Goal: Information Seeking & Learning: Check status

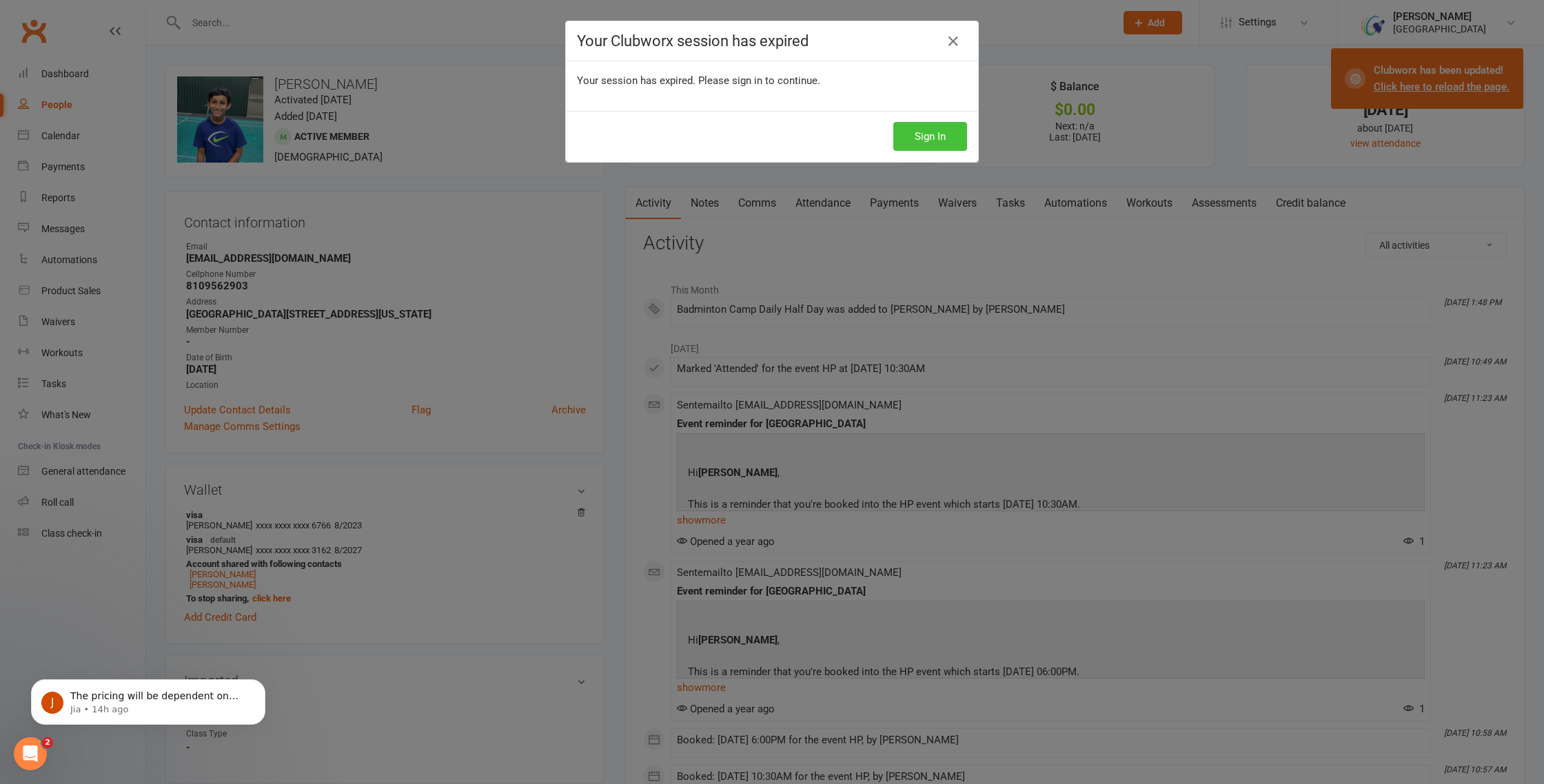
click at [952, 147] on button "Sign In" at bounding box center [931, 136] width 74 height 29
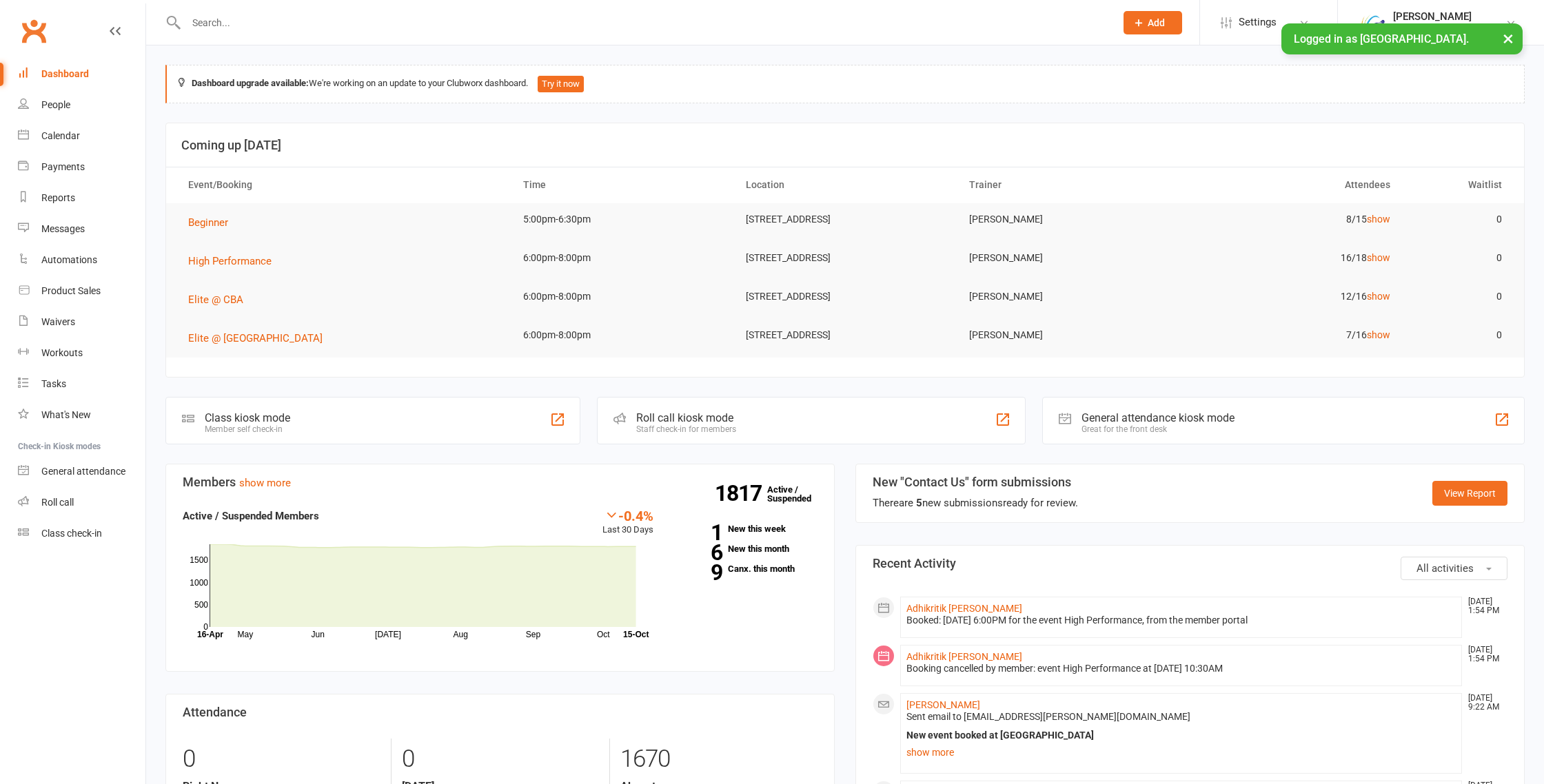
click at [475, 22] on input "text" at bounding box center [644, 22] width 924 height 19
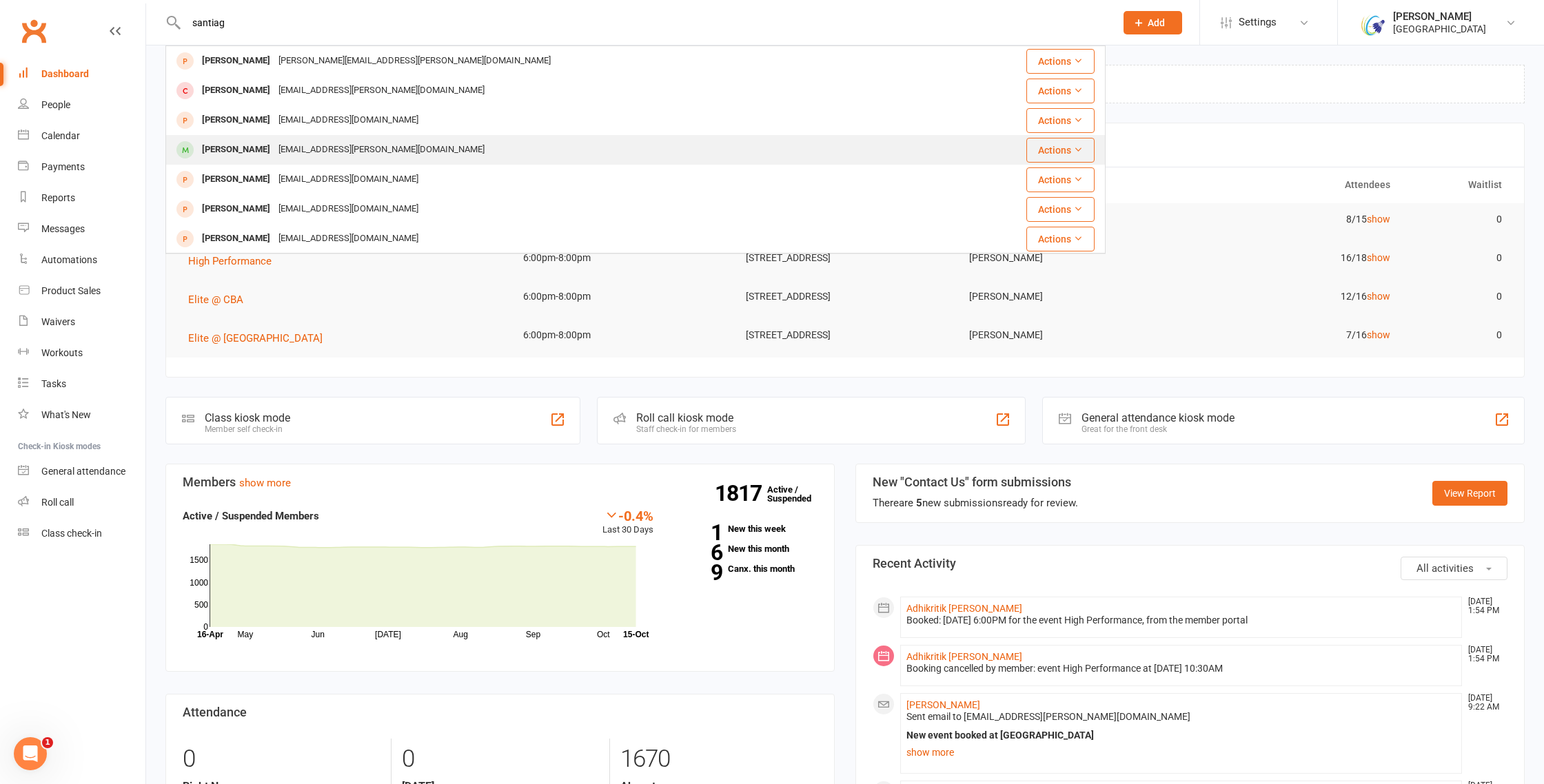
type input "santiag"
click at [279, 155] on div "[EMAIL_ADDRESS][PERSON_NAME][DOMAIN_NAME]" at bounding box center [381, 149] width 214 height 20
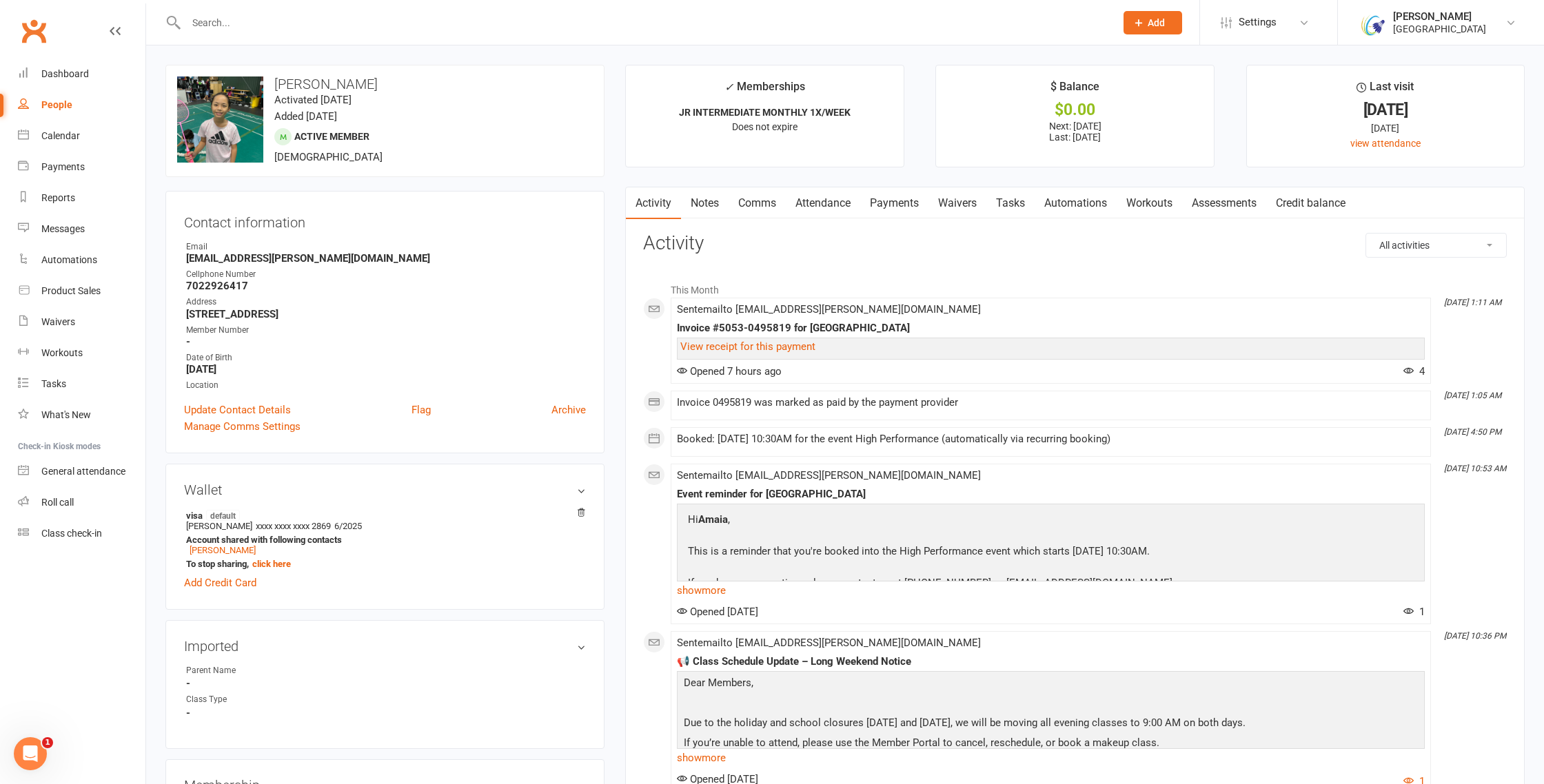
click at [950, 206] on link "Waivers" at bounding box center [958, 203] width 58 height 31
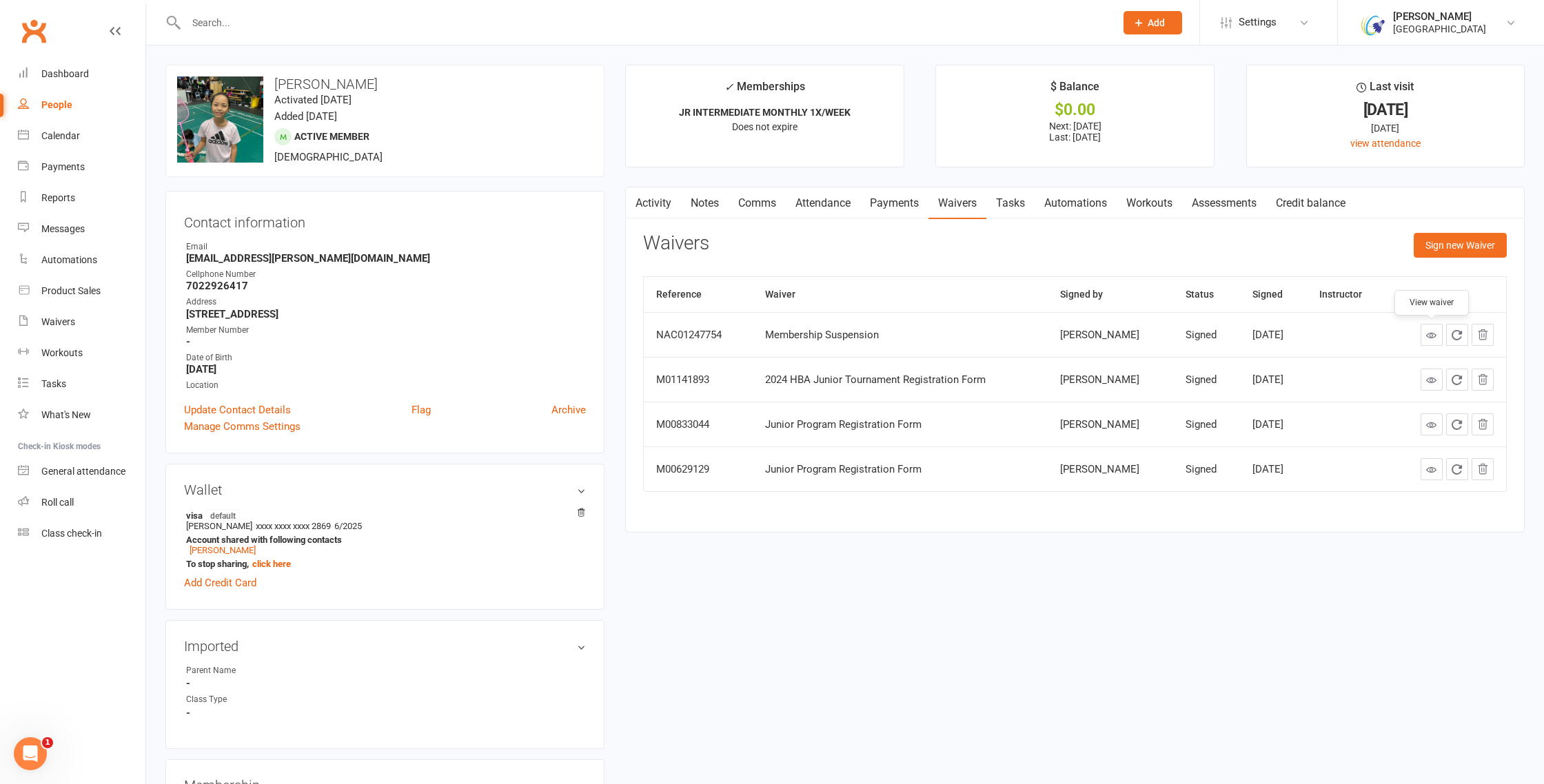
click at [1437, 335] on link at bounding box center [1432, 335] width 22 height 22
click at [329, 19] on input "text" at bounding box center [644, 22] width 924 height 19
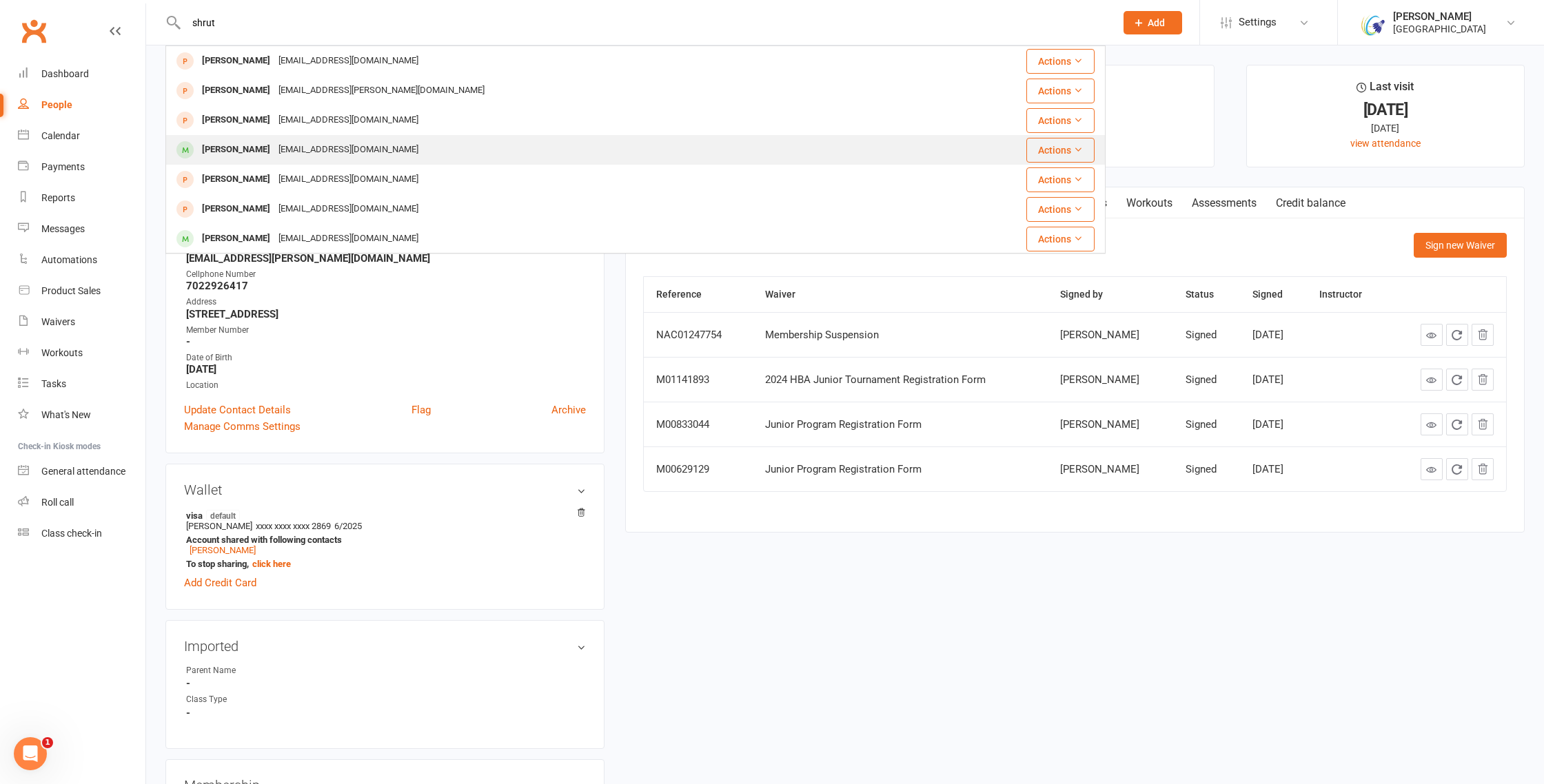
type input "shrut"
click at [295, 151] on div "[EMAIL_ADDRESS][DOMAIN_NAME]" at bounding box center [348, 149] width 149 height 20
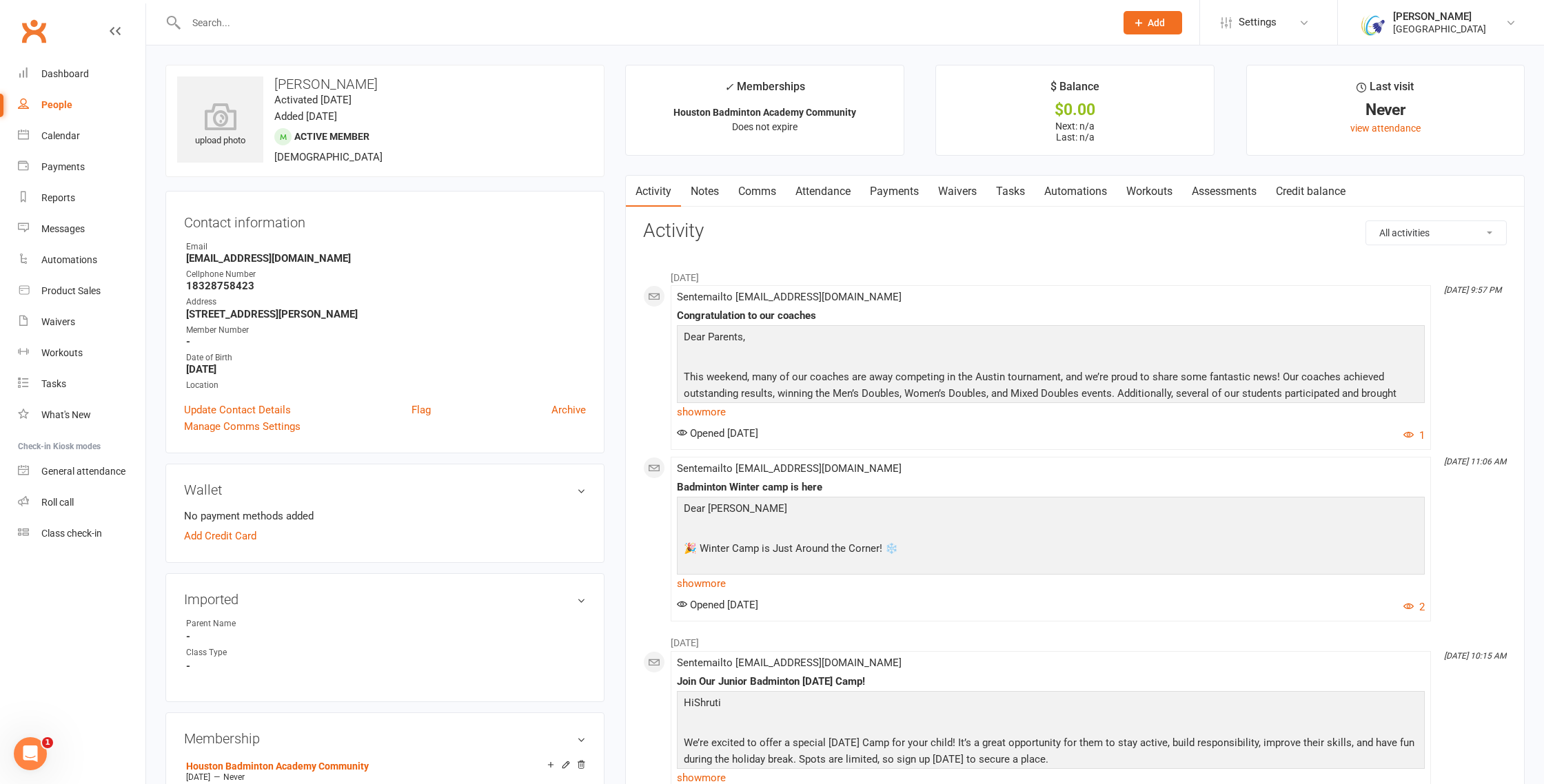
click at [919, 185] on link "Payments" at bounding box center [894, 191] width 68 height 31
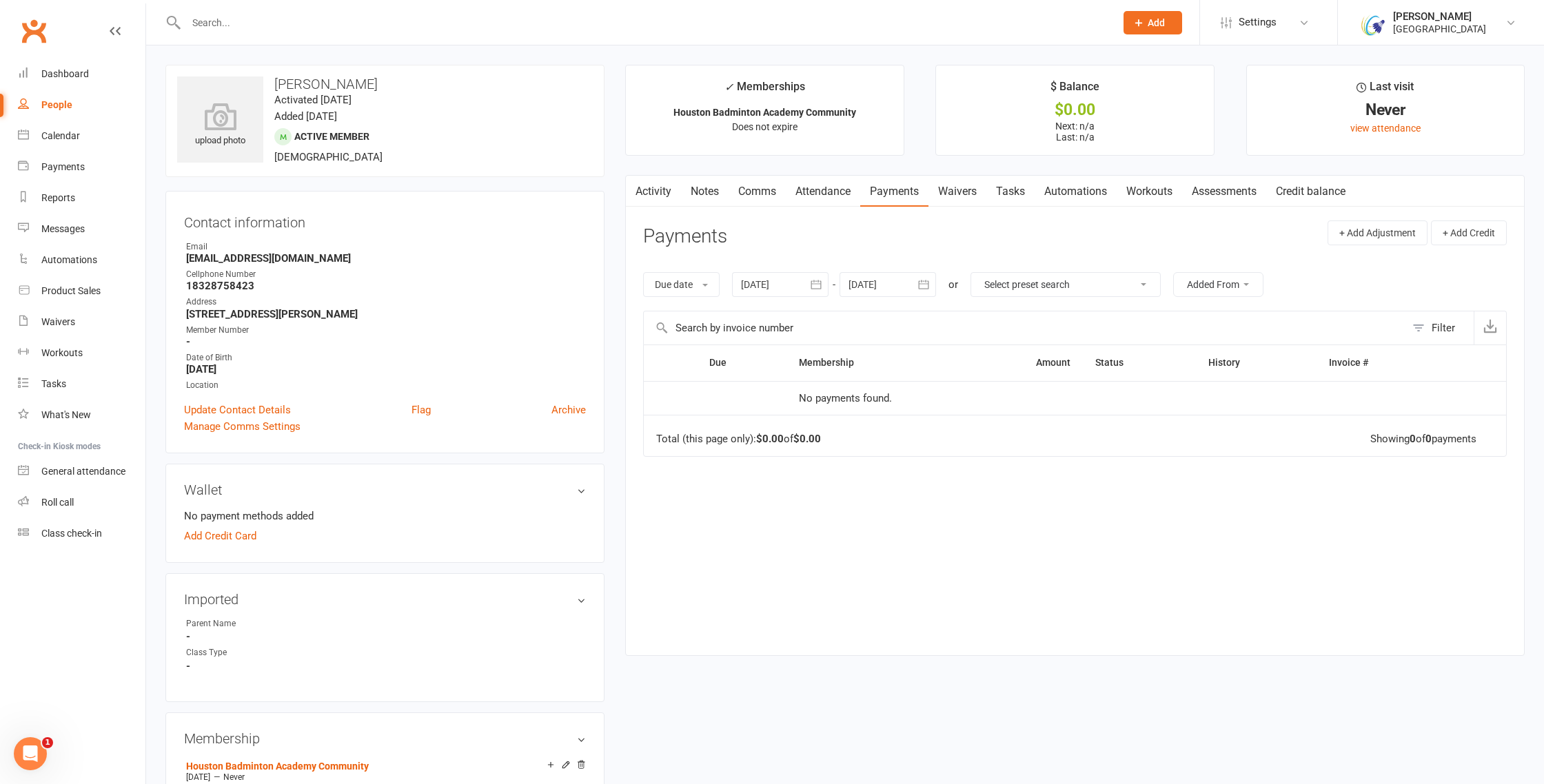
click at [245, 32] on div at bounding box center [635, 22] width 940 height 45
click at [246, 29] on input "text" at bounding box center [644, 22] width 924 height 19
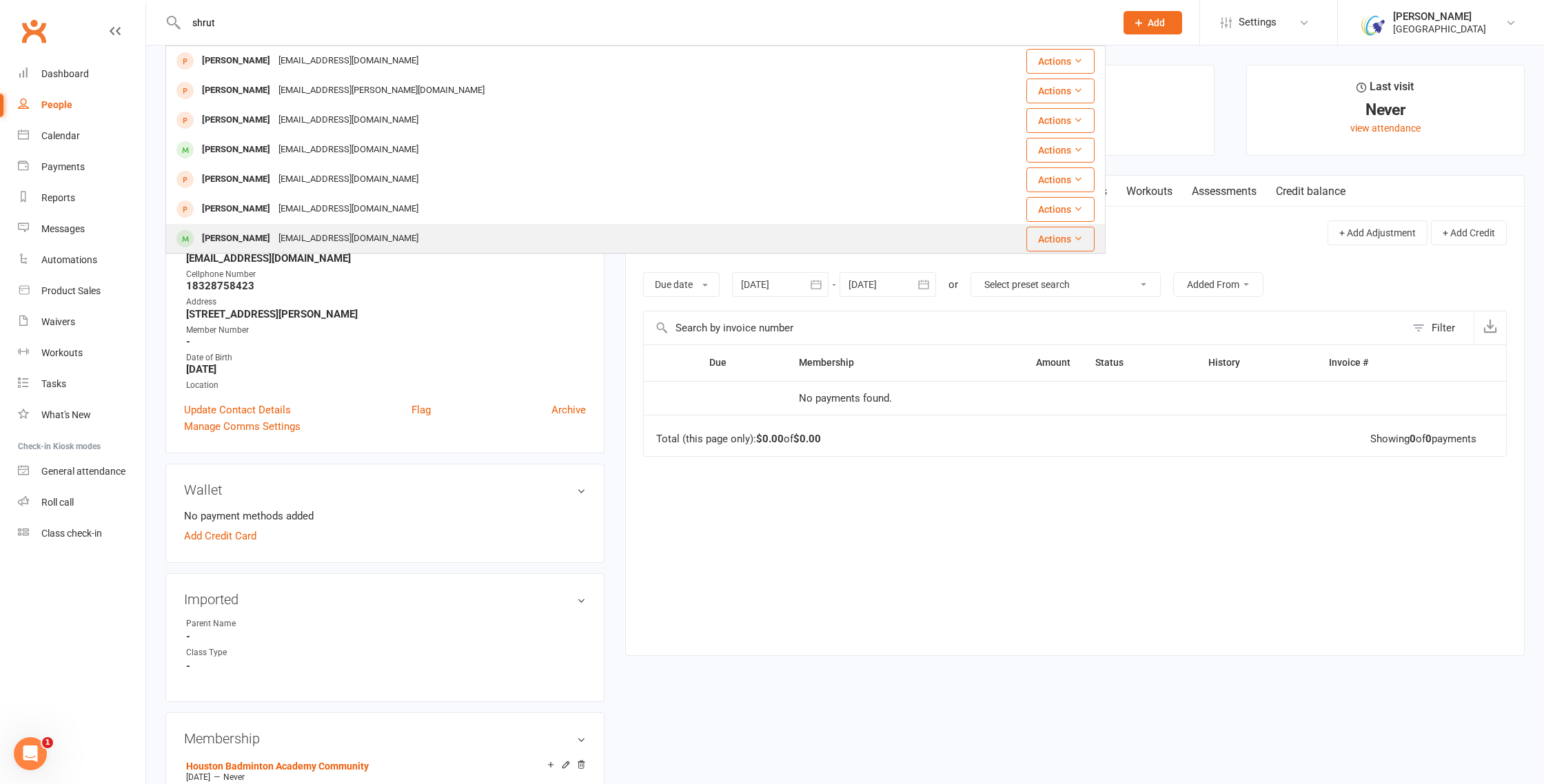
type input "shrut"
click at [251, 231] on div "[PERSON_NAME]" at bounding box center [235, 238] width 76 height 20
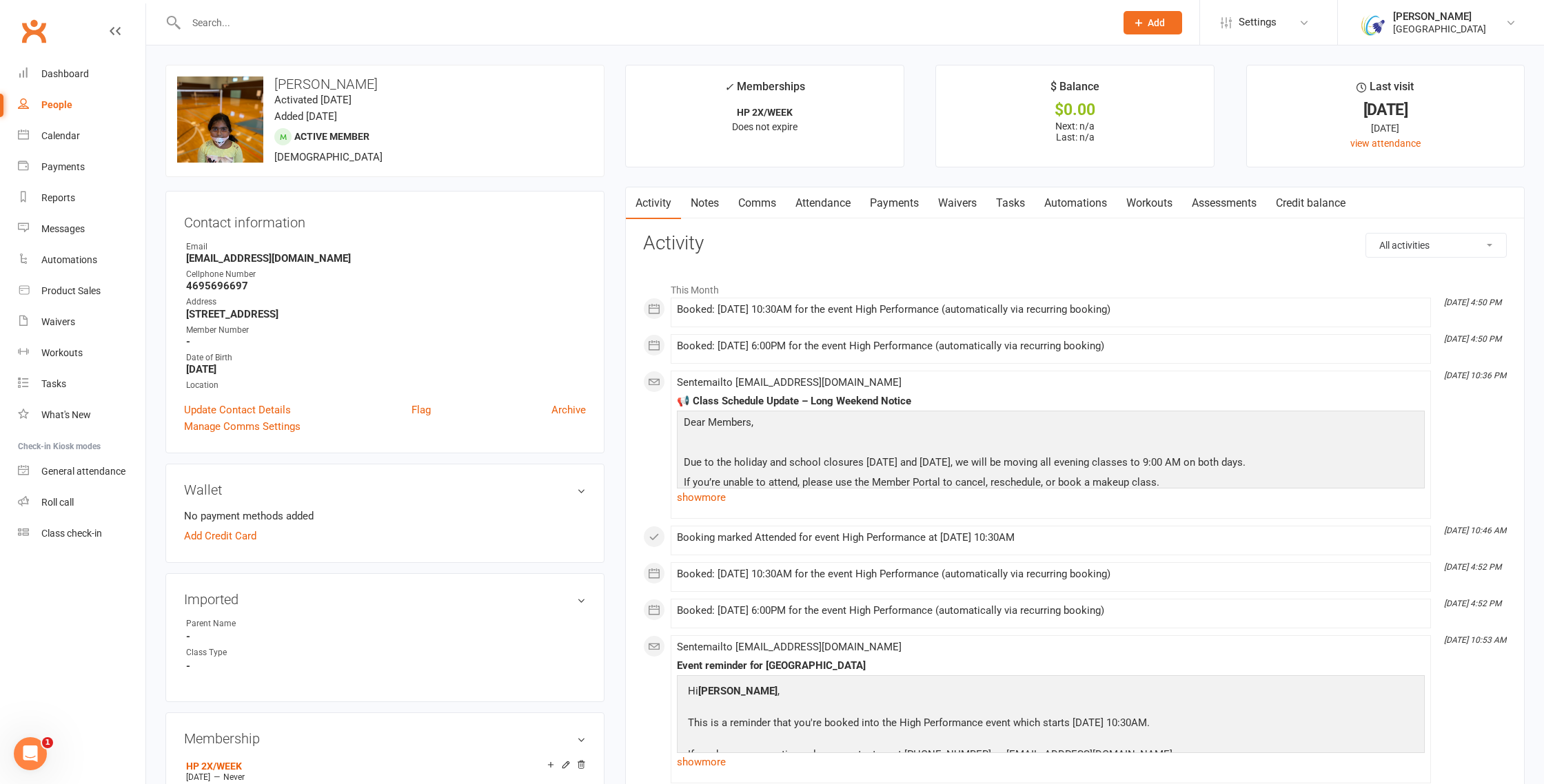
click at [898, 206] on link "Payments" at bounding box center [894, 203] width 68 height 31
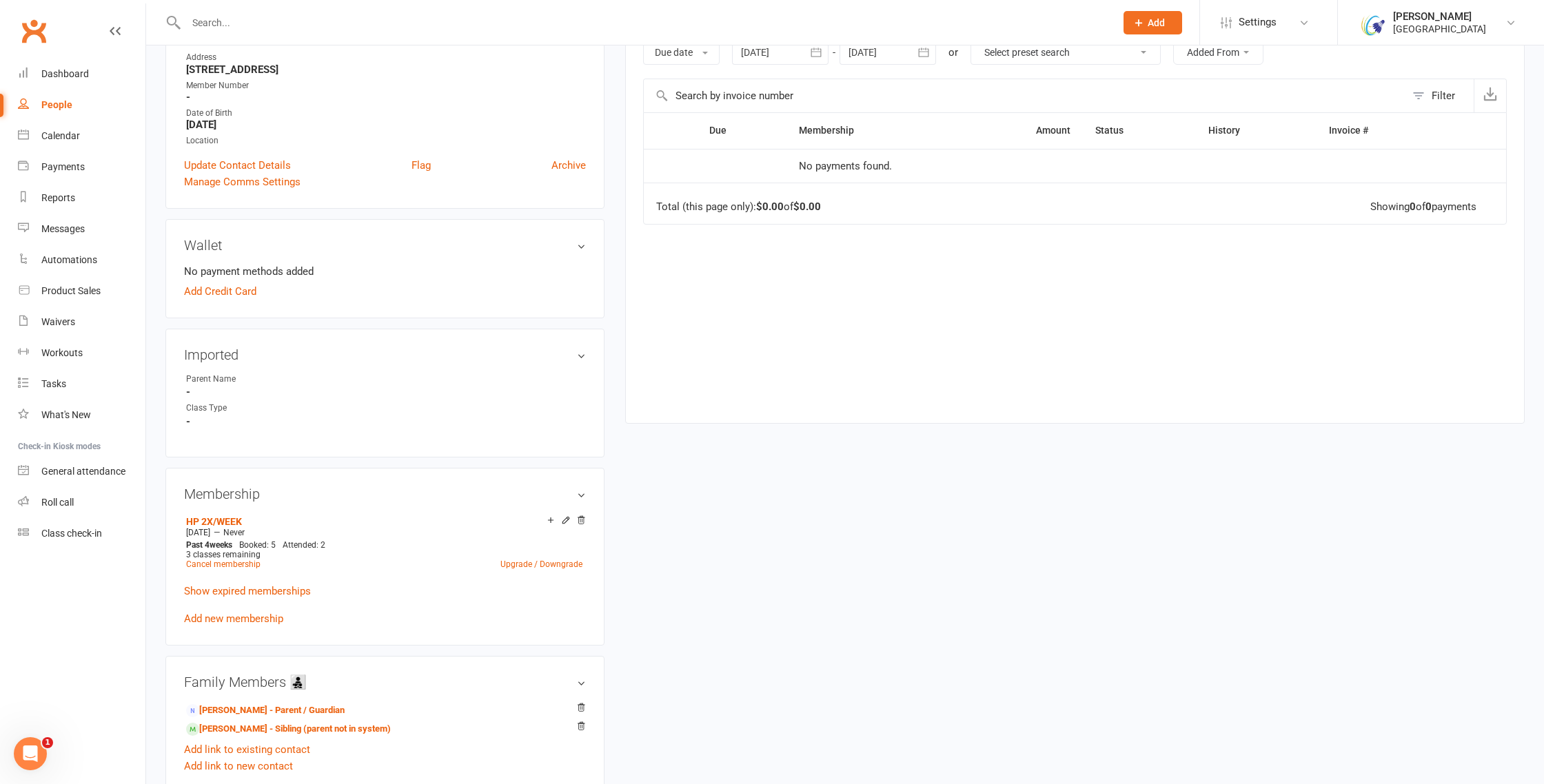
scroll to position [270, 0]
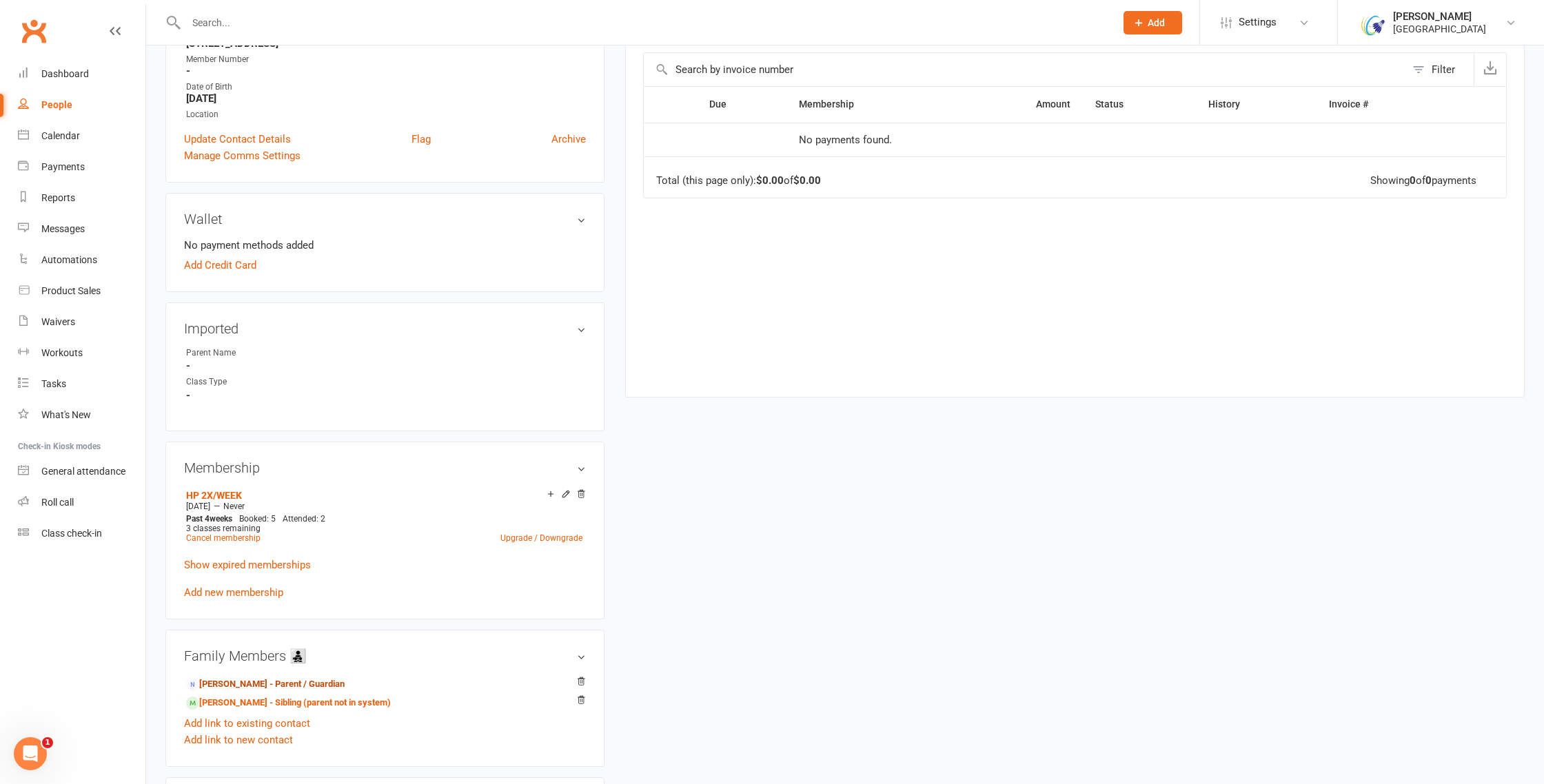
click at [293, 680] on link "[PERSON_NAME] - Parent / Guardian" at bounding box center [265, 684] width 158 height 14
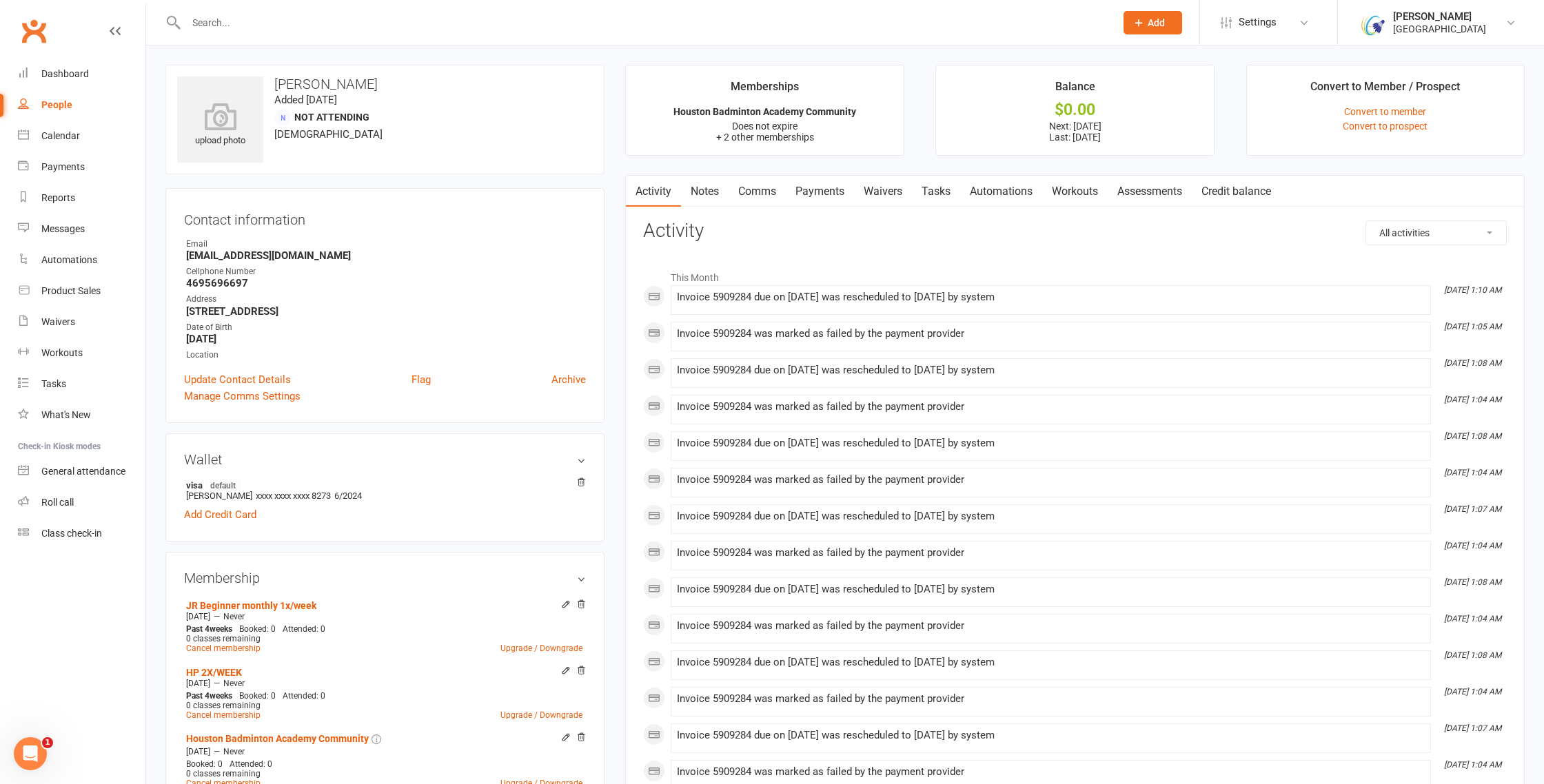
click at [843, 191] on link "Payments" at bounding box center [820, 191] width 68 height 31
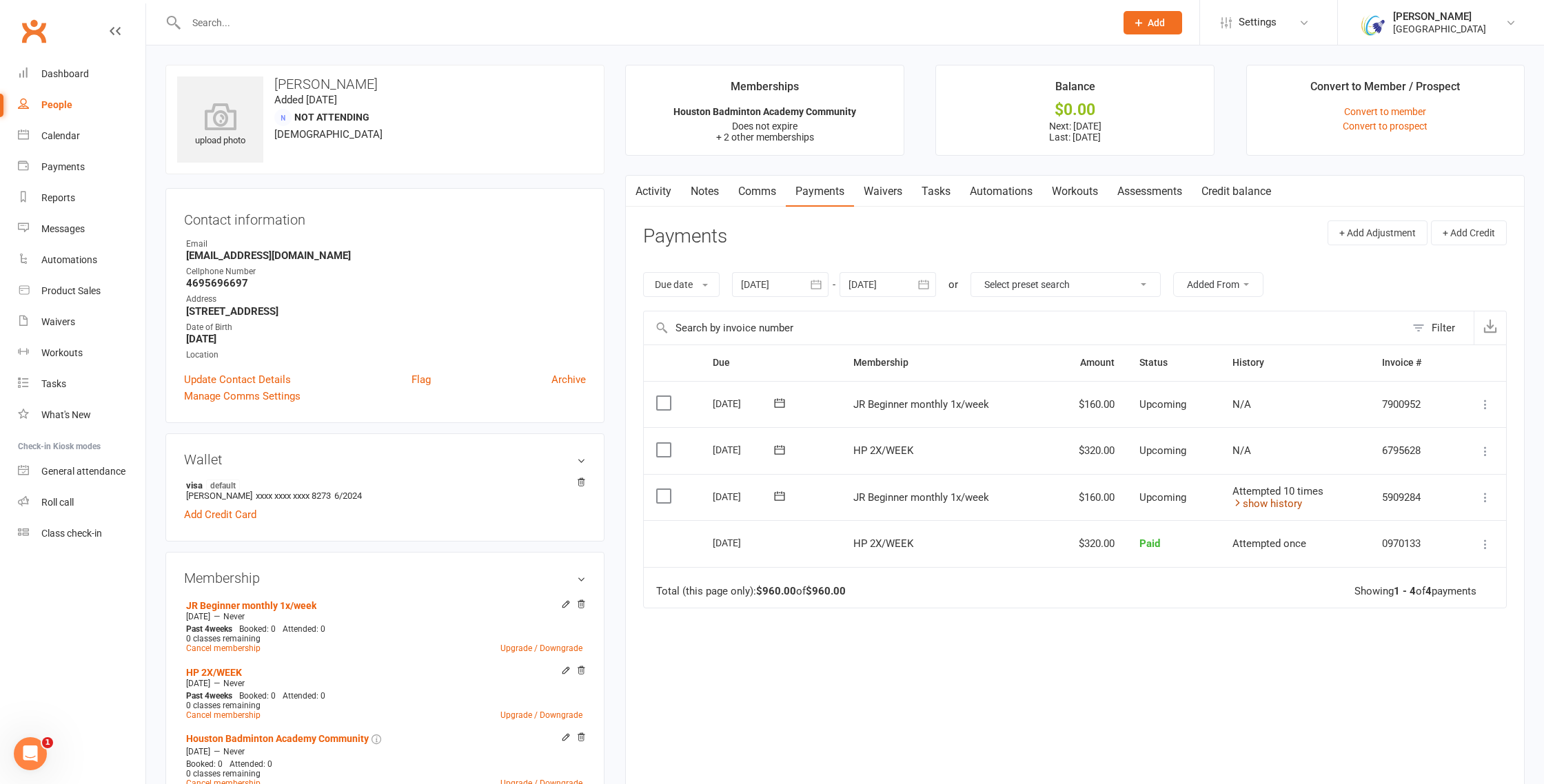
click at [1291, 498] on link "show history" at bounding box center [1267, 503] width 70 height 12
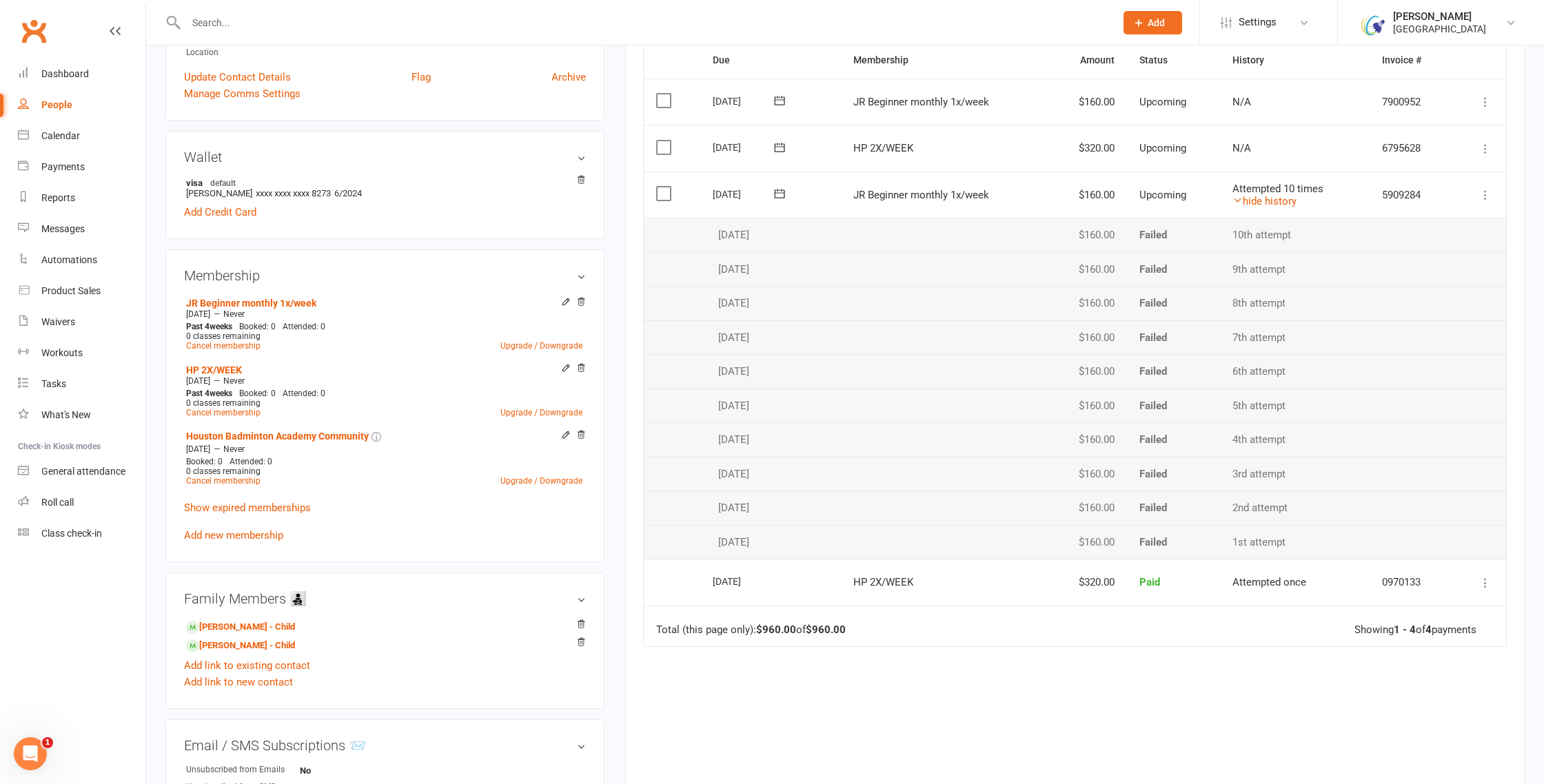
scroll to position [322, 0]
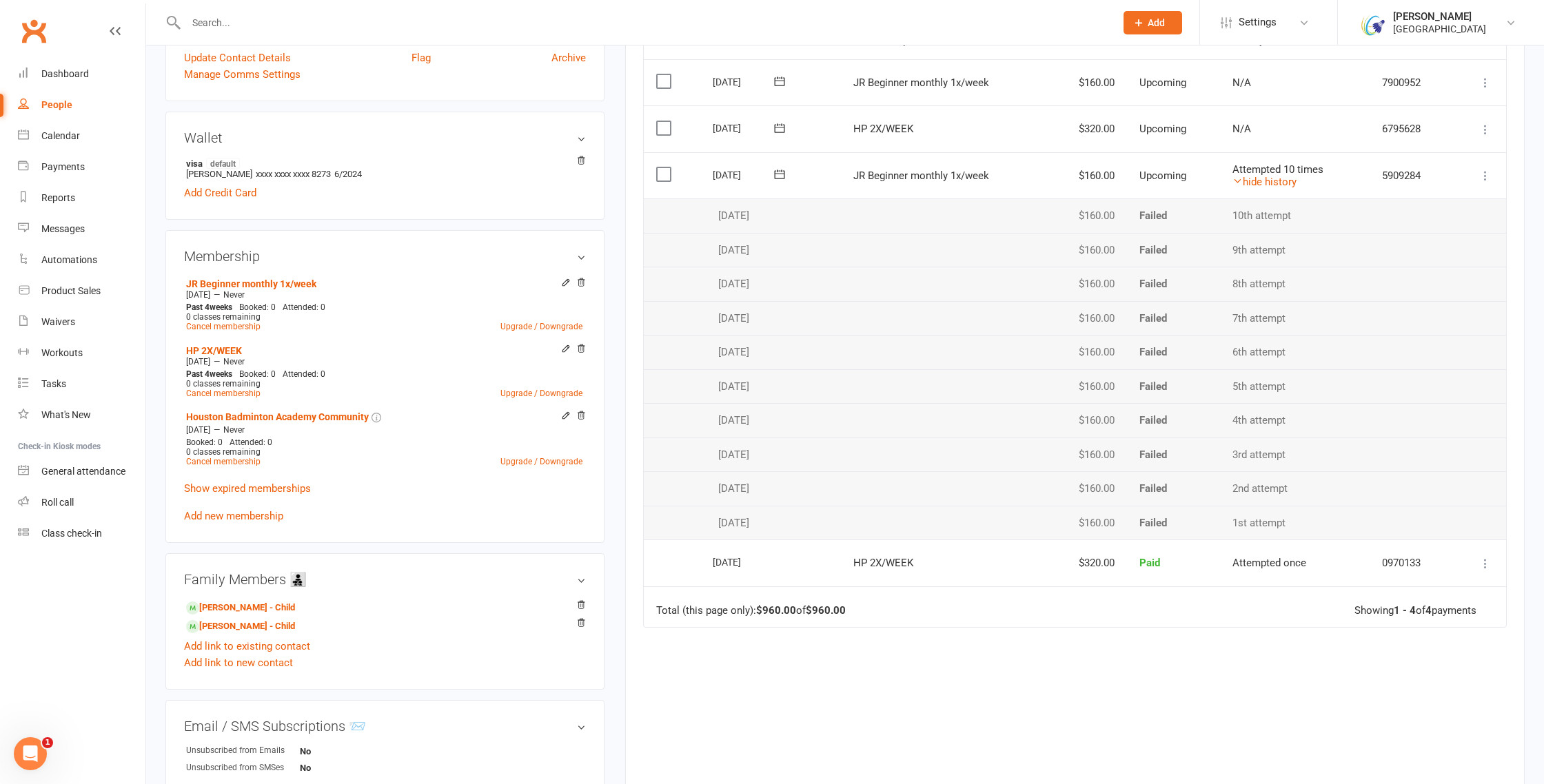
click at [1053, 648] on div "Due Contact Membership Amount Status History Invoice # Select this [DATE] [PERS…" at bounding box center [1075, 413] width 864 height 782
click at [1270, 182] on link "hide history" at bounding box center [1265, 181] width 64 height 12
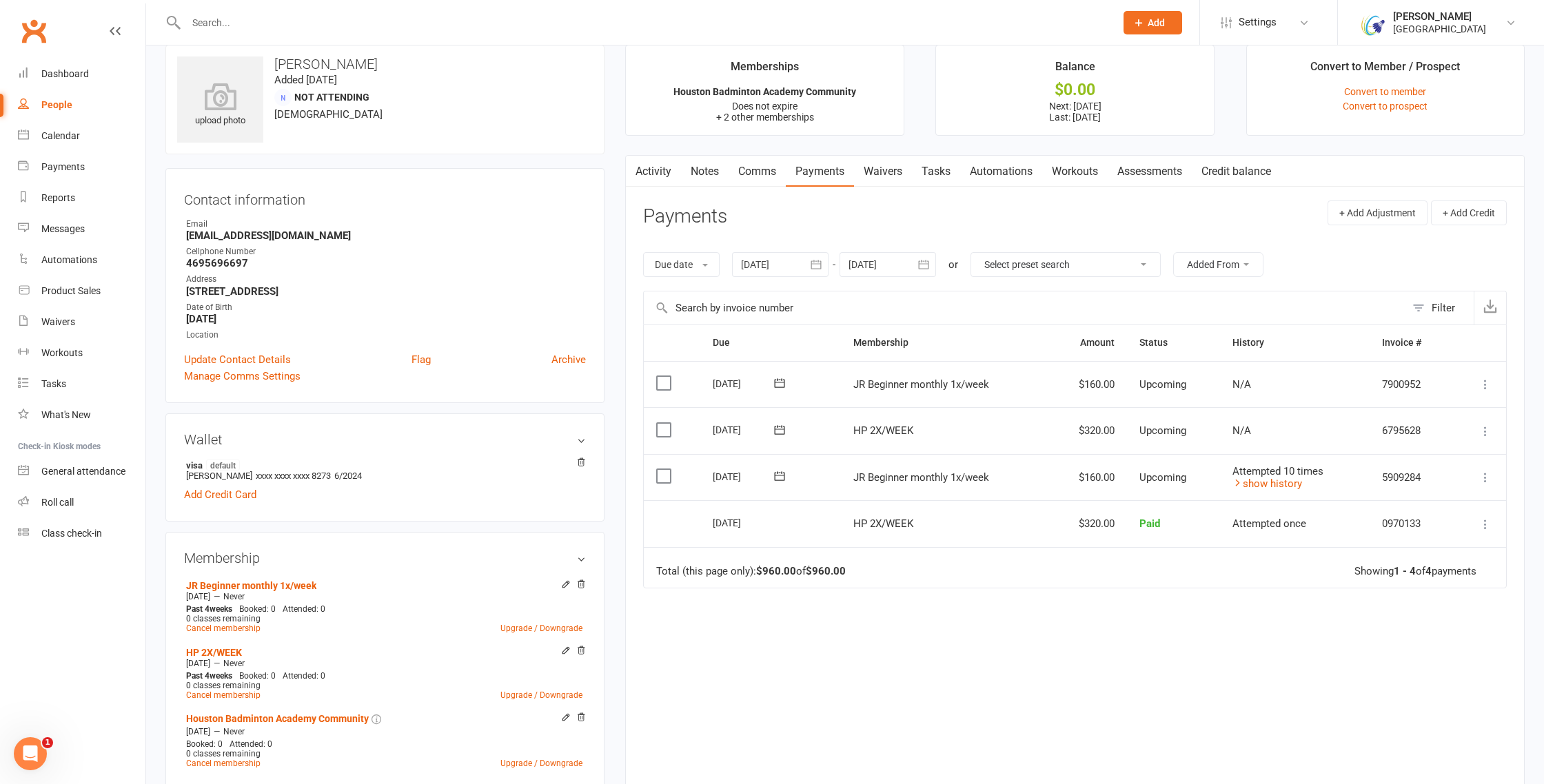
scroll to position [0, 0]
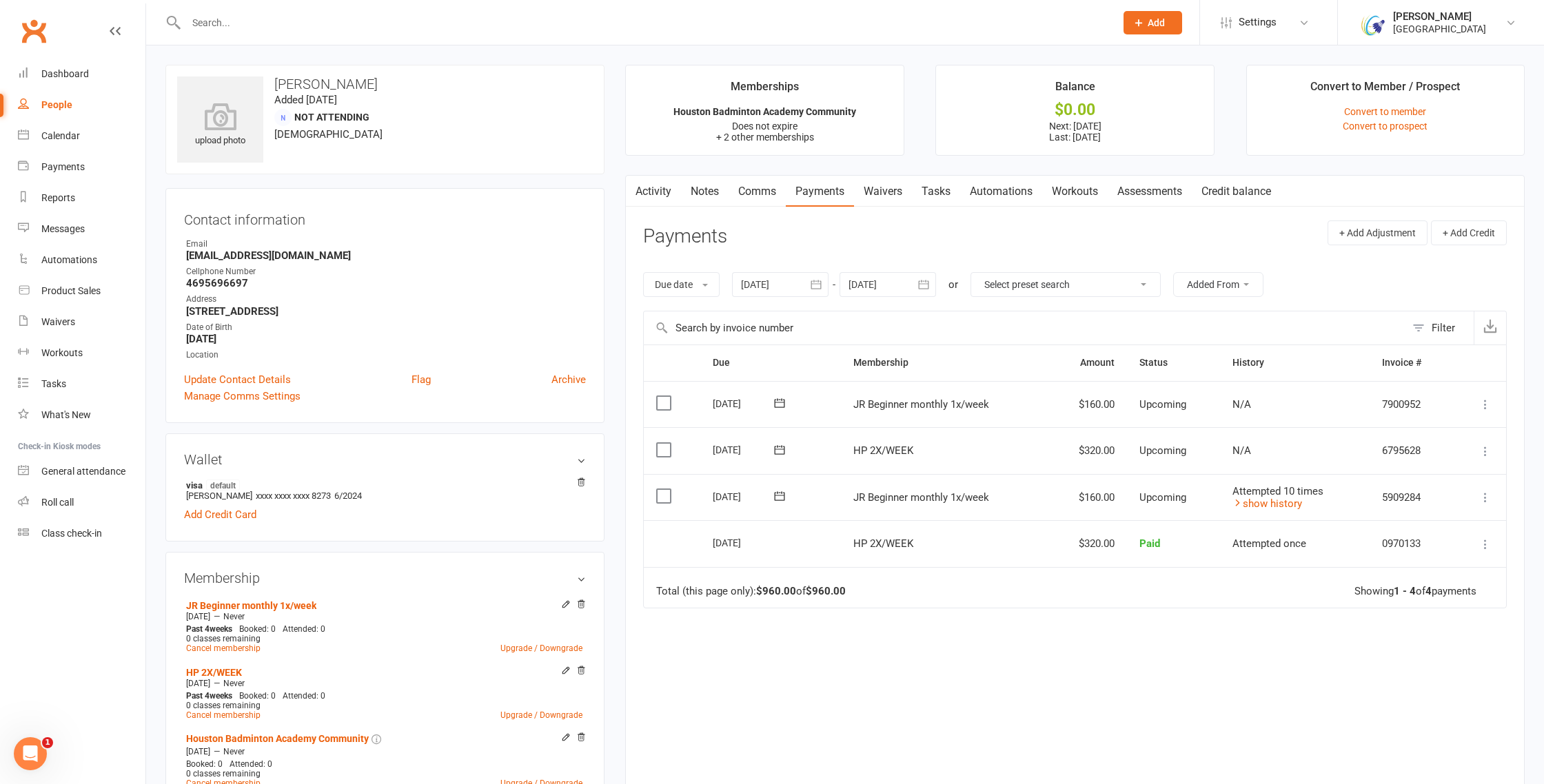
click at [900, 196] on link "Waivers" at bounding box center [883, 191] width 58 height 31
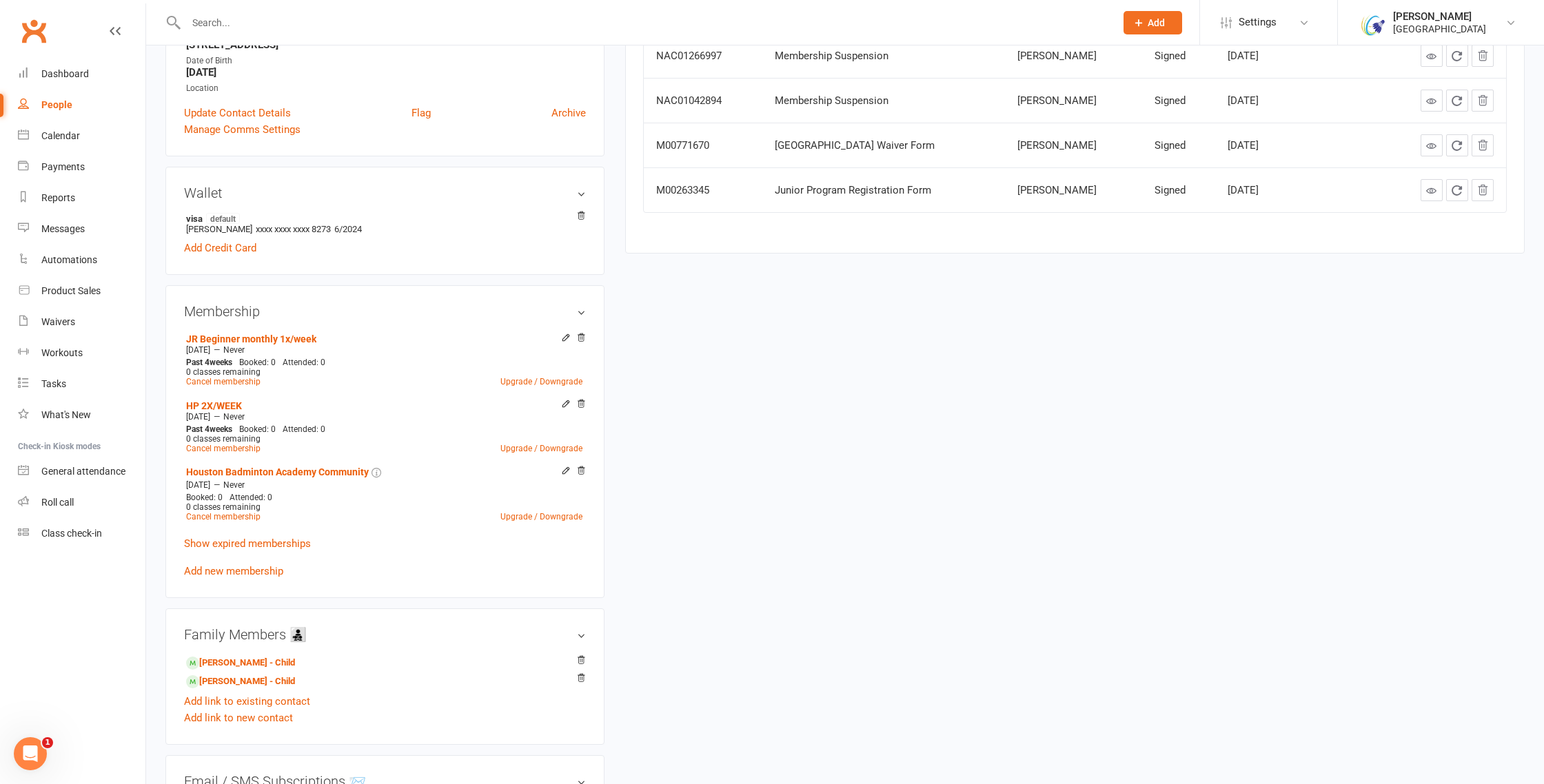
scroll to position [335, 0]
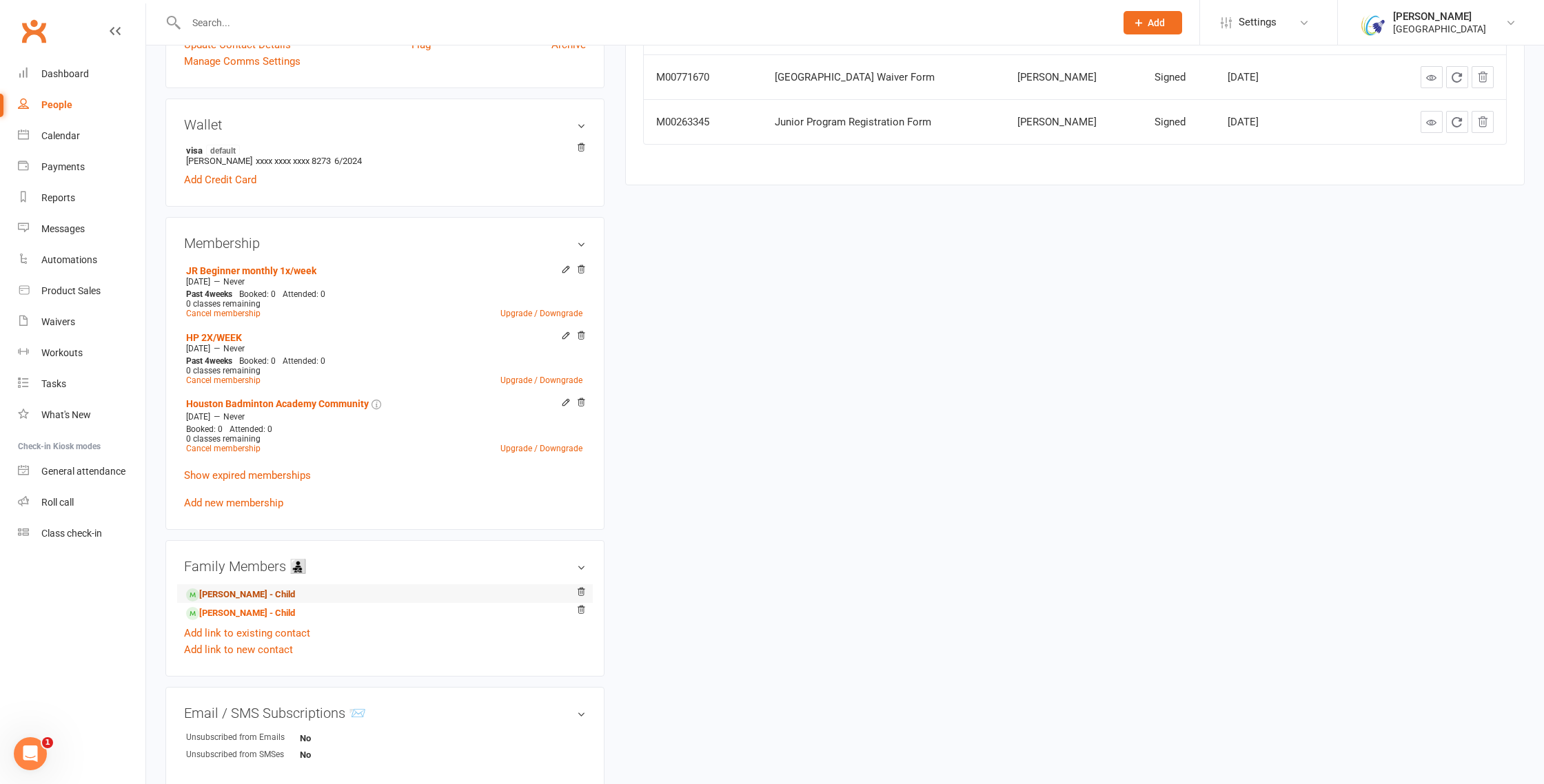
click at [214, 587] on link "[PERSON_NAME] - Child" at bounding box center [241, 595] width 109 height 14
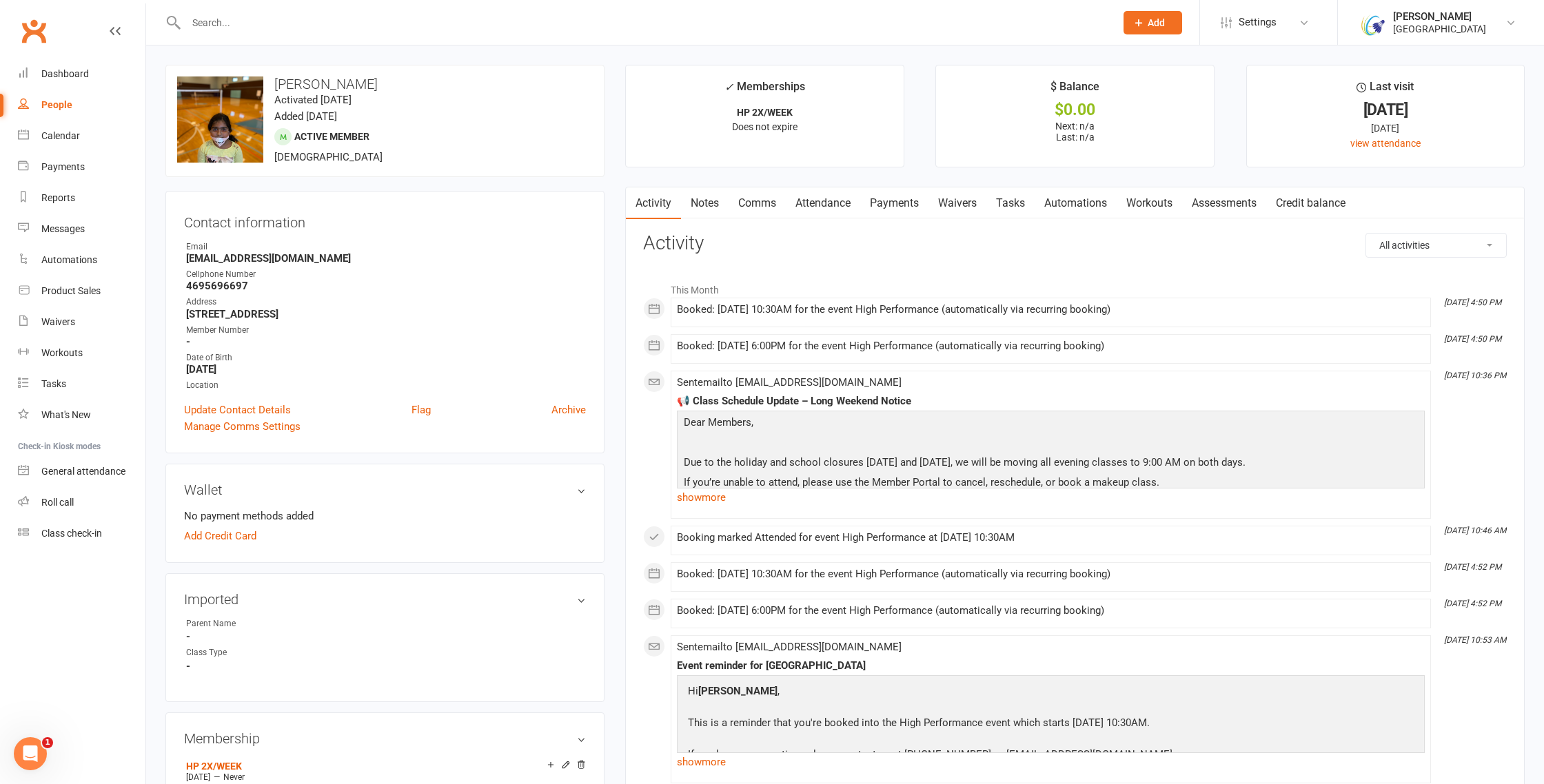
click at [902, 201] on link "Payments" at bounding box center [894, 203] width 68 height 31
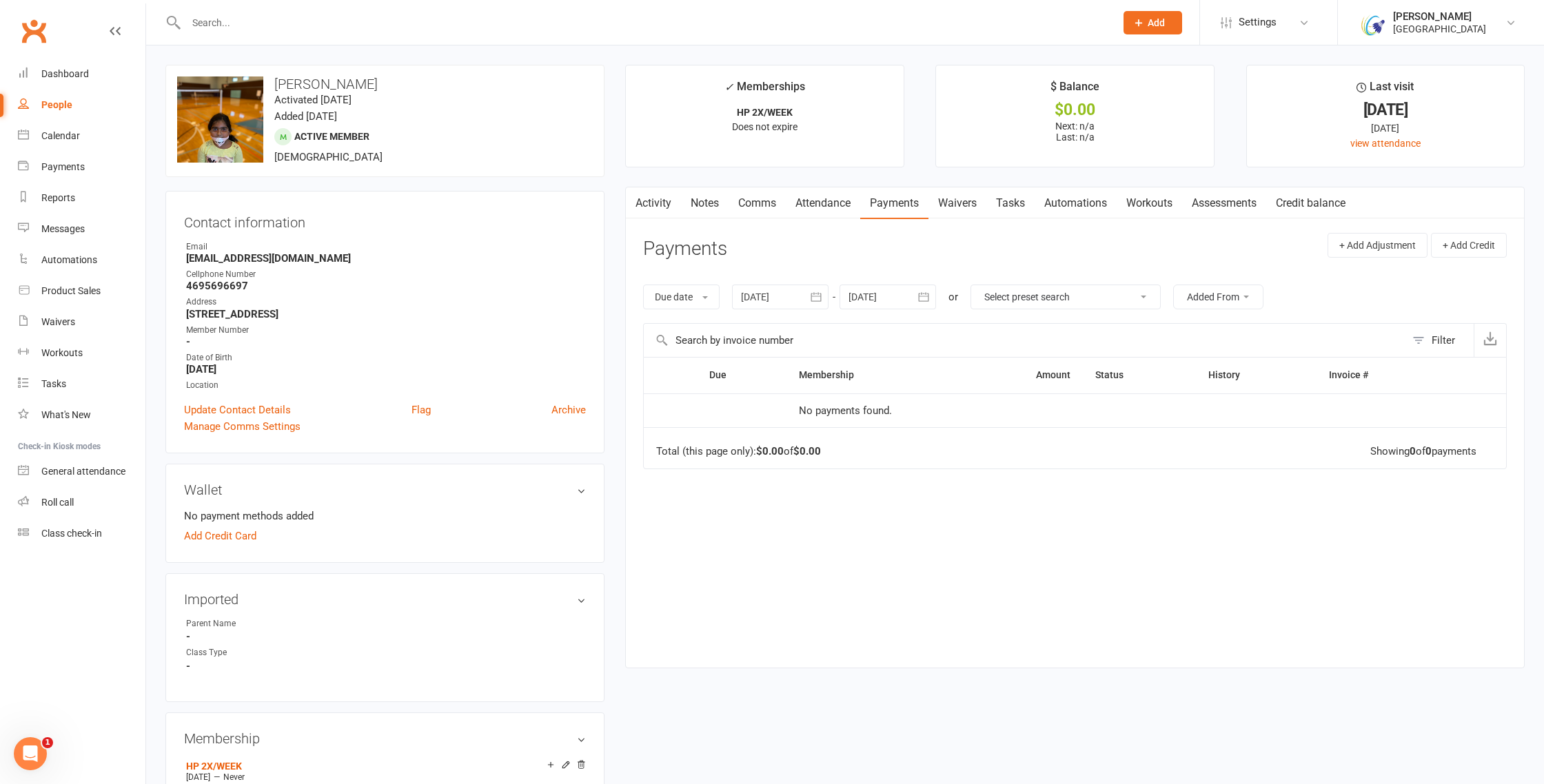
click at [831, 193] on link "Attendance" at bounding box center [823, 203] width 75 height 31
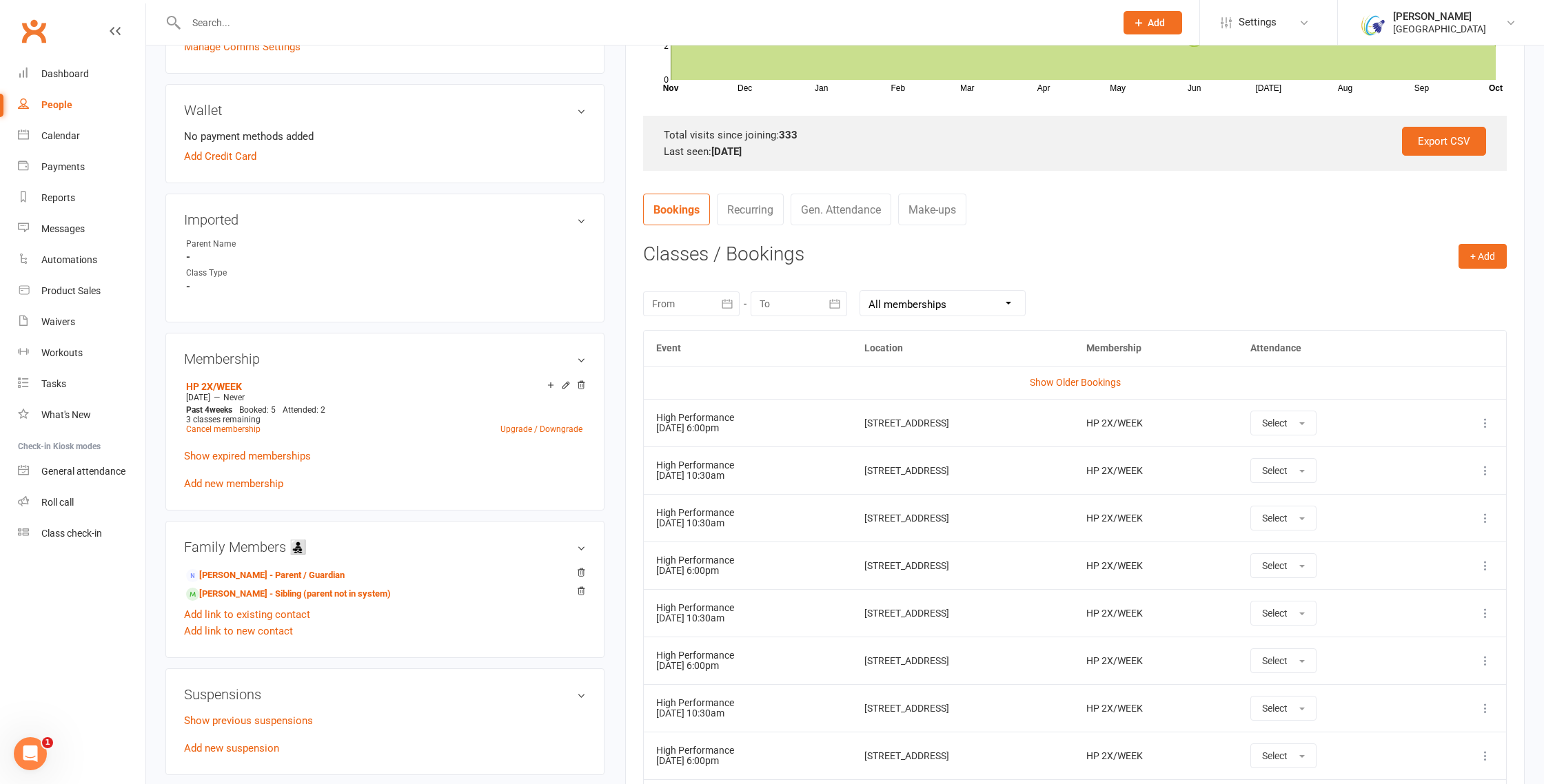
scroll to position [399, 0]
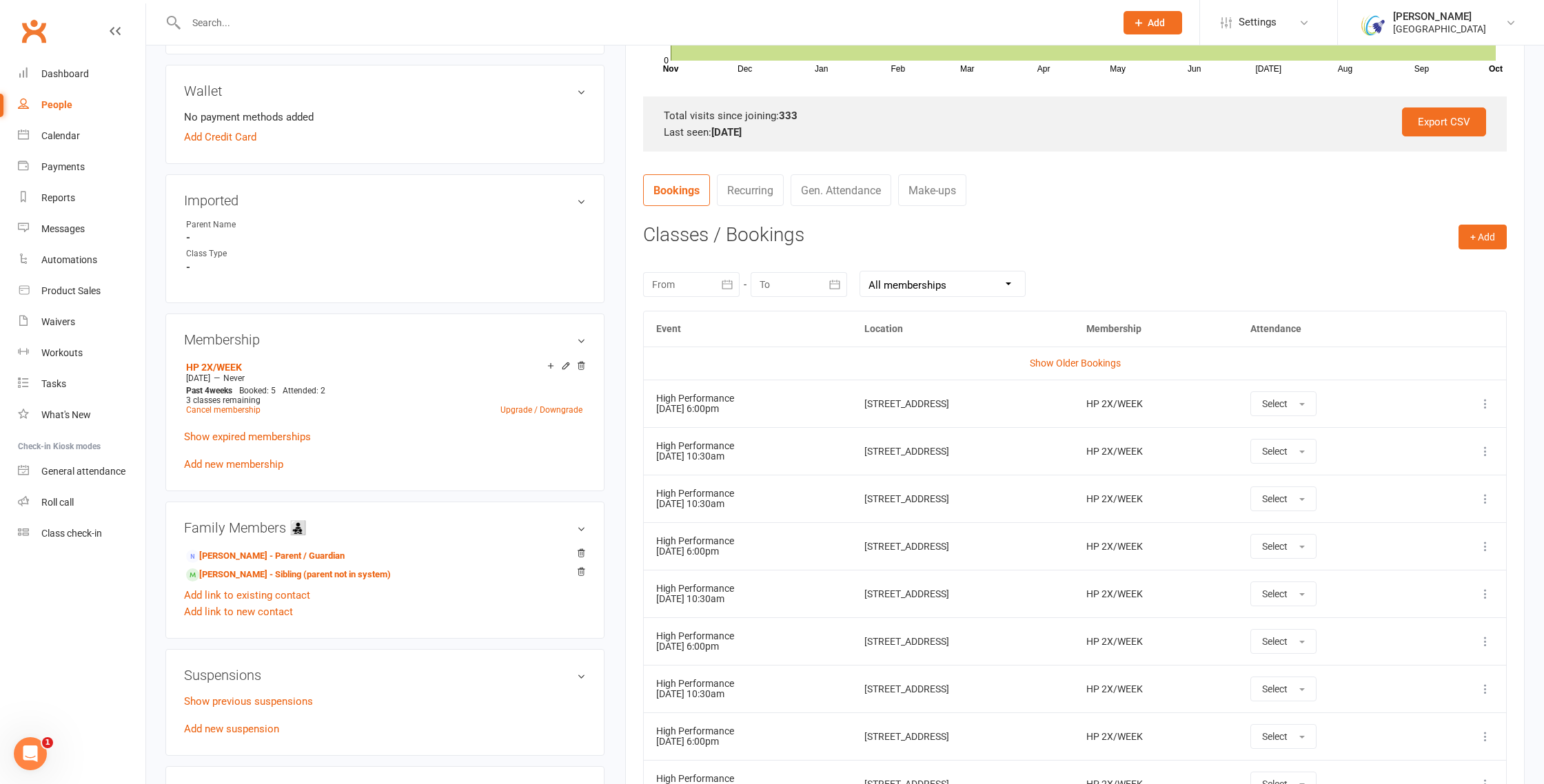
click at [729, 282] on icon "button" at bounding box center [727, 284] width 10 height 9
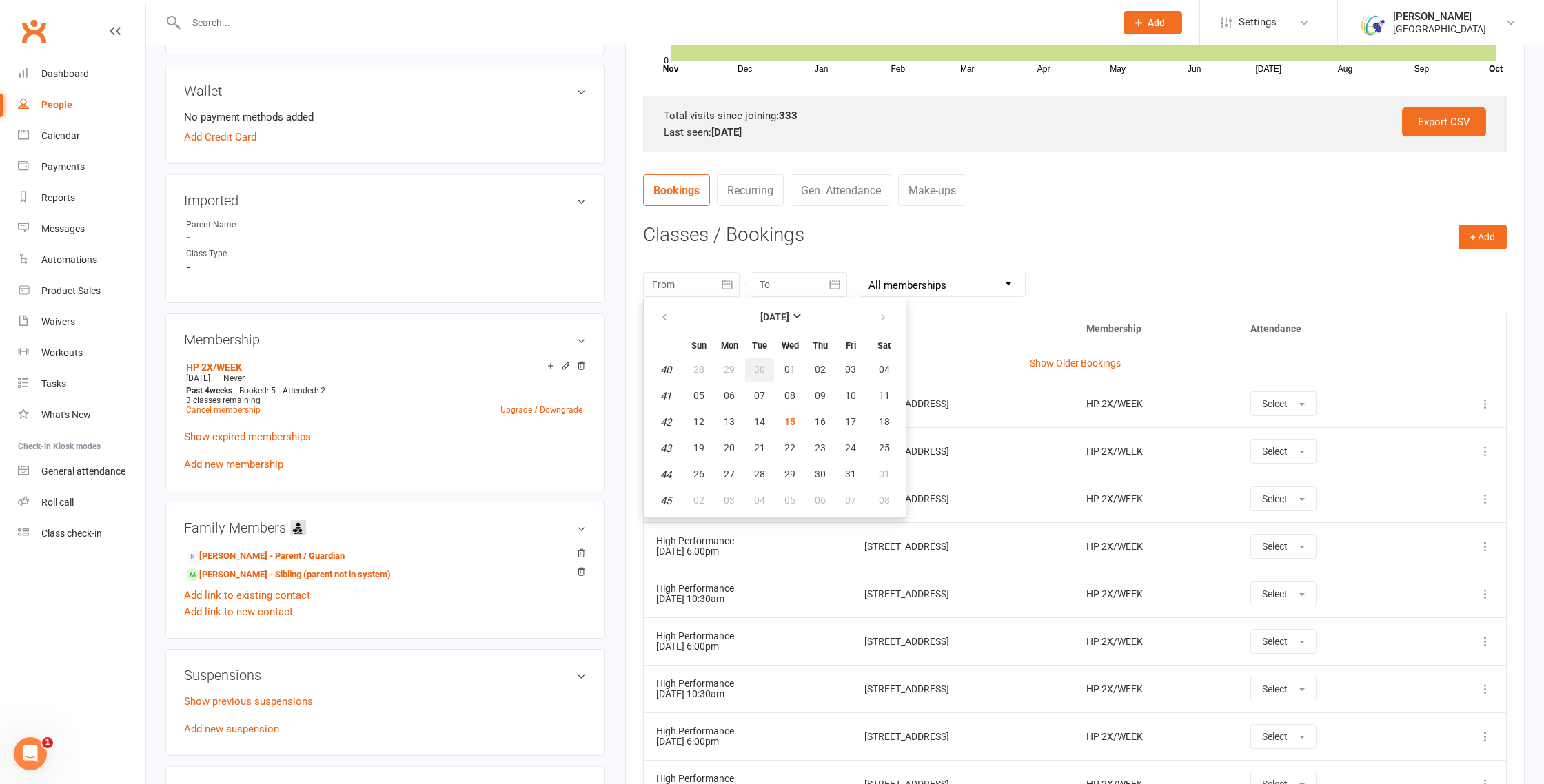
click at [766, 369] on button "30" at bounding box center [760, 370] width 29 height 25
type input "[DATE]"
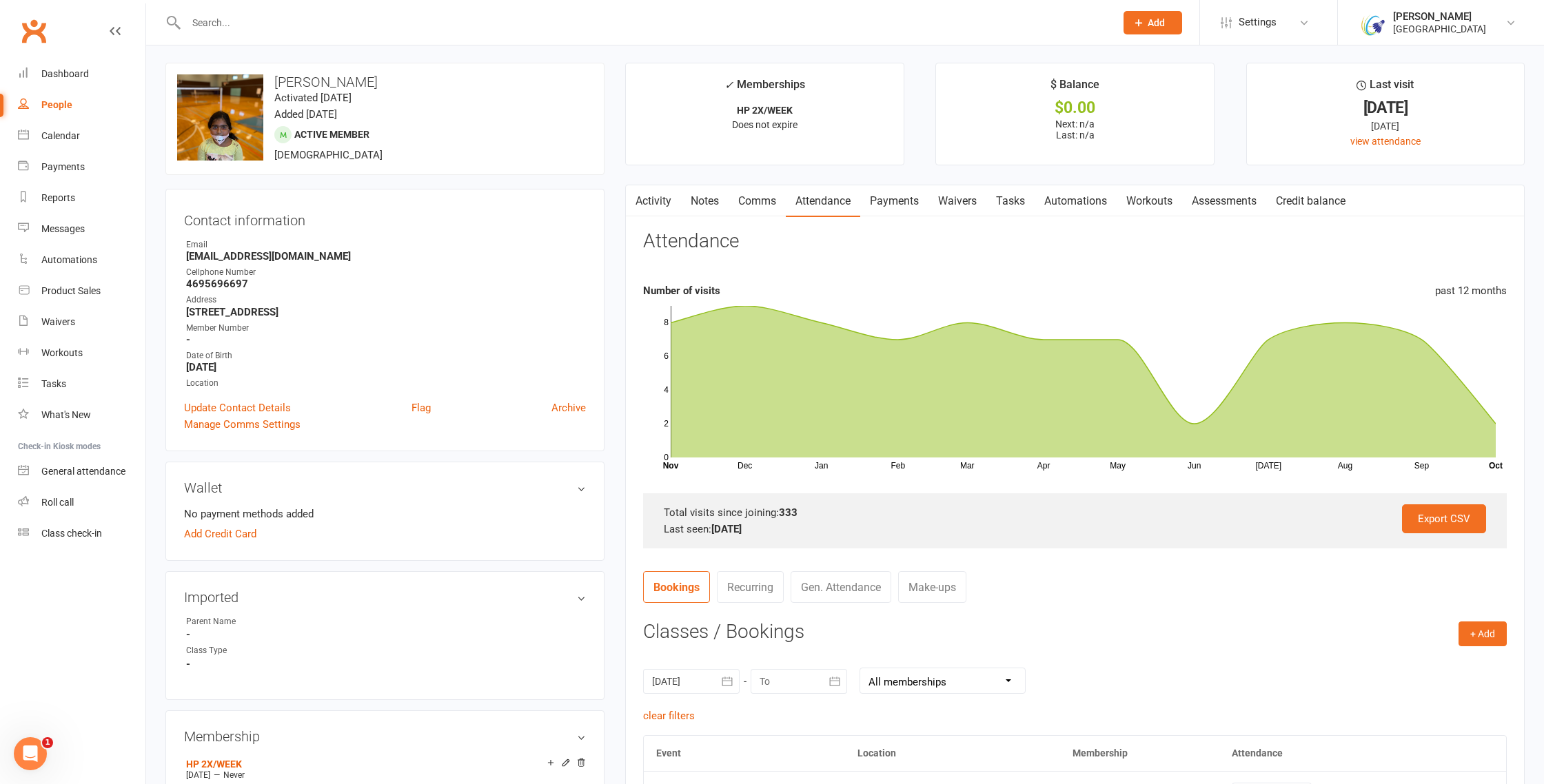
scroll to position [1, 0]
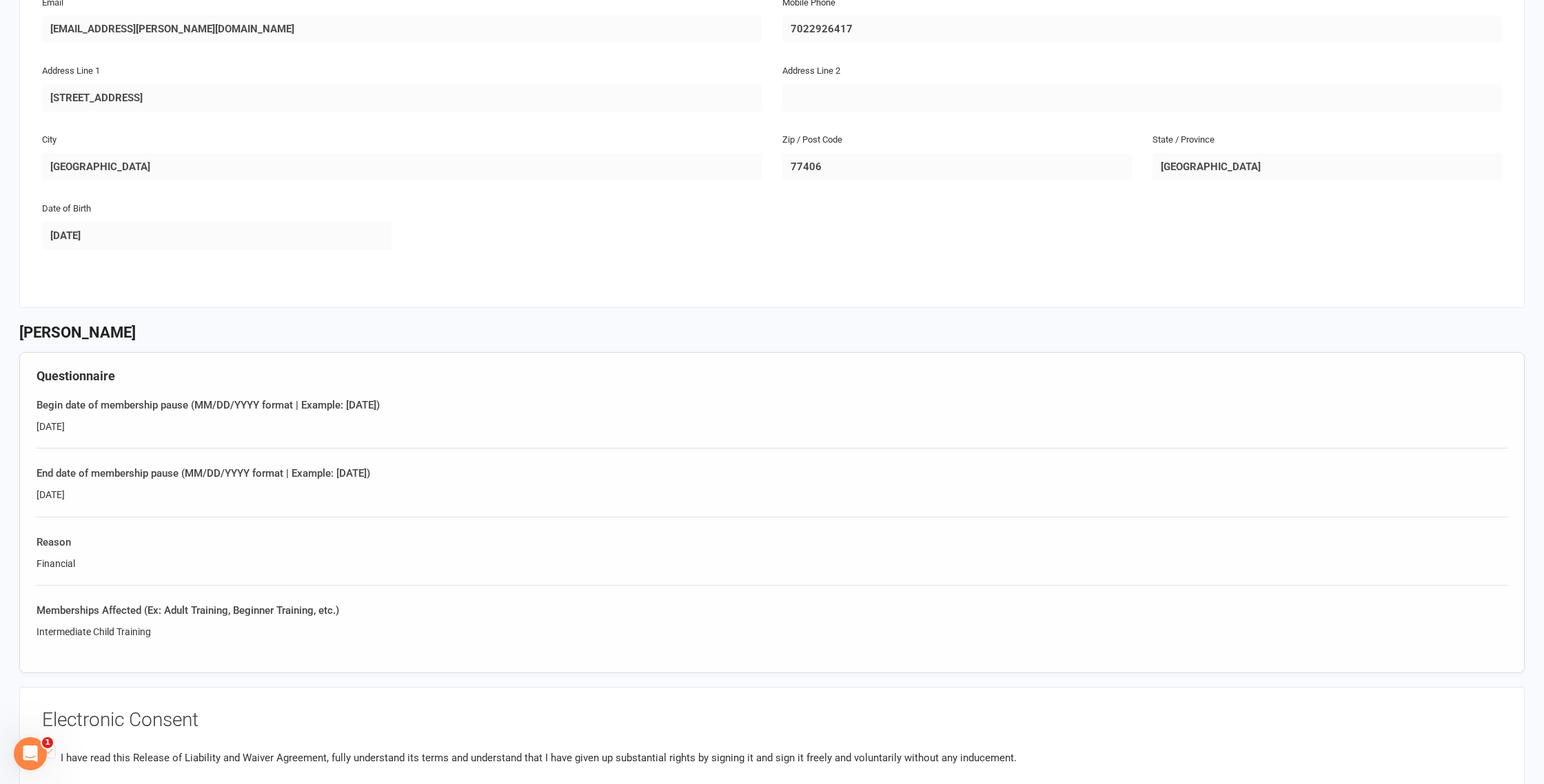
scroll to position [831, 0]
